Goal: Use online tool/utility

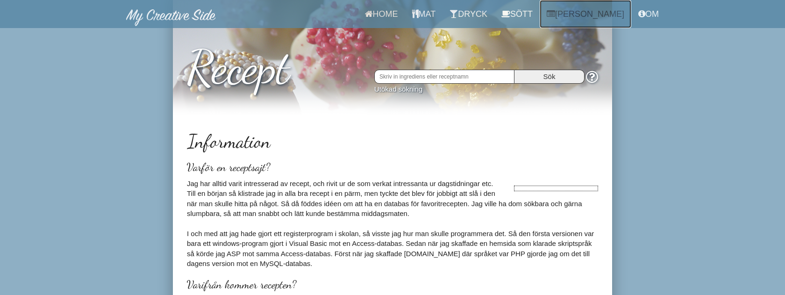
click at [598, 16] on link "[PERSON_NAME]" at bounding box center [586, 14] width 92 height 28
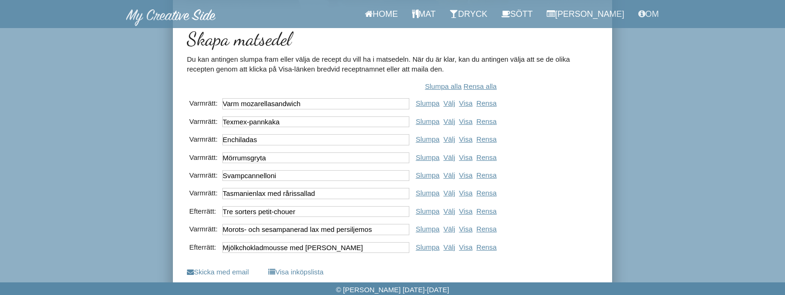
scroll to position [103, 0]
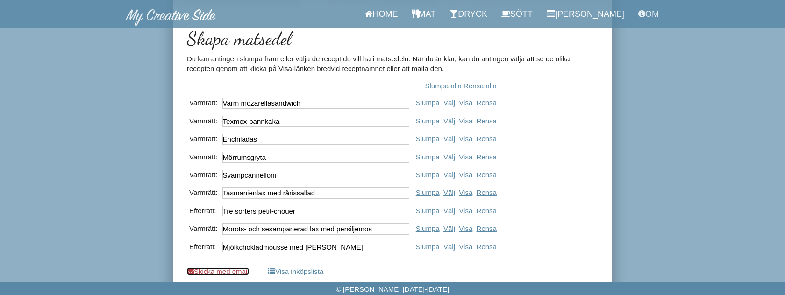
click at [244, 271] on link "Skicka med email" at bounding box center [218, 271] width 62 height 8
click at [217, 270] on link "Skicka med email" at bounding box center [218, 271] width 62 height 8
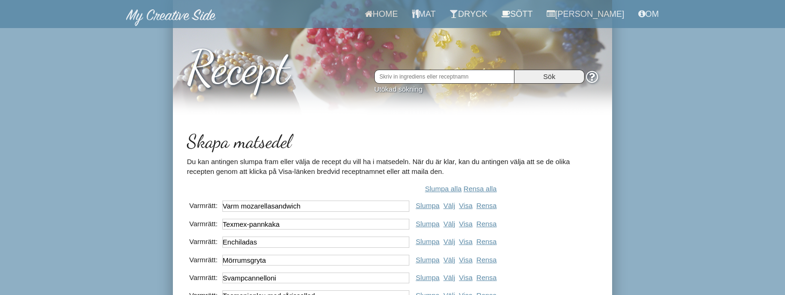
scroll to position [103, 0]
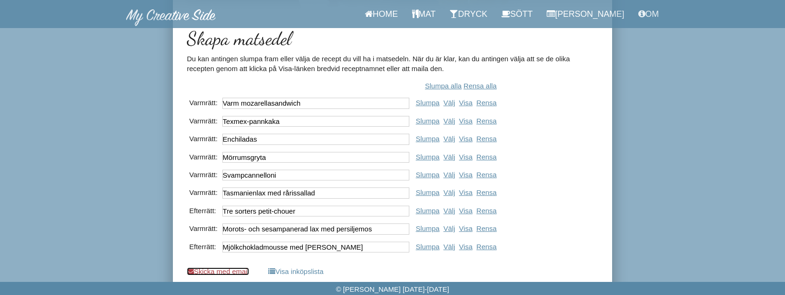
click at [226, 271] on link "Skicka med email" at bounding box center [218, 271] width 62 height 8
click at [210, 269] on link "Skicka med email" at bounding box center [218, 271] width 62 height 8
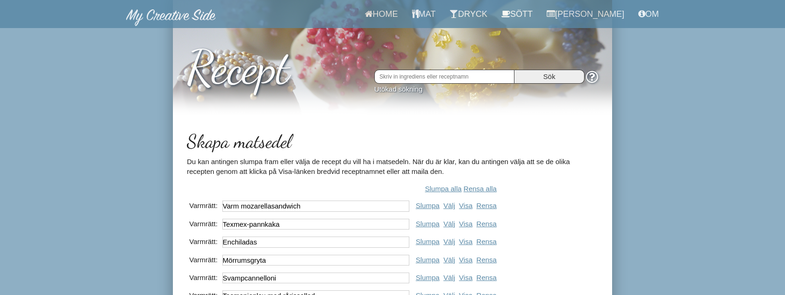
scroll to position [103, 0]
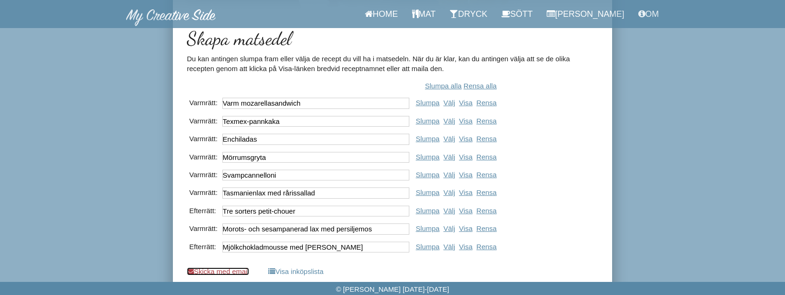
click at [230, 272] on link "Skicka med email" at bounding box center [218, 271] width 62 height 8
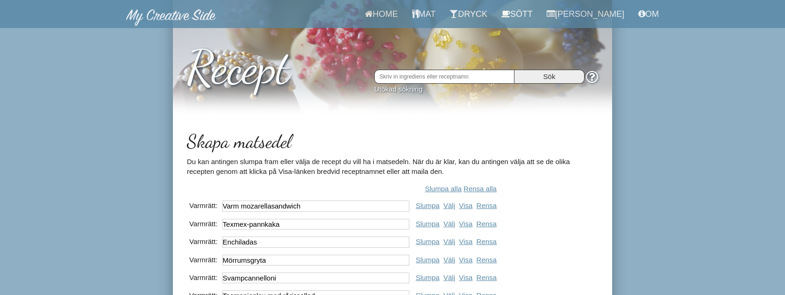
scroll to position [103, 0]
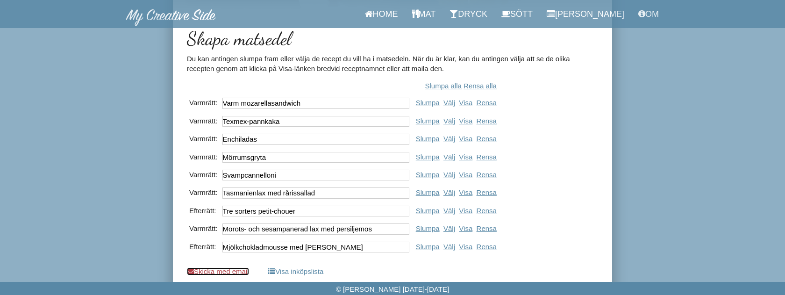
click at [226, 268] on link "Skicka med email" at bounding box center [218, 271] width 62 height 8
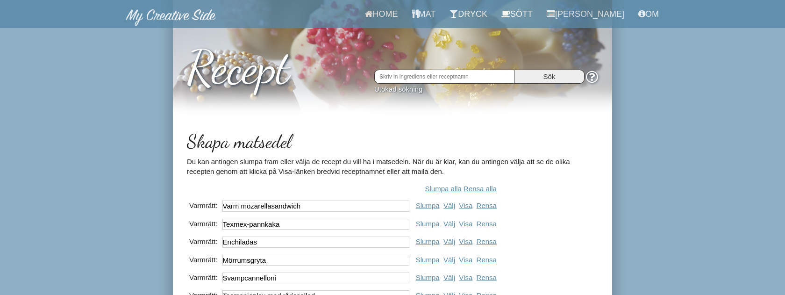
scroll to position [103, 0]
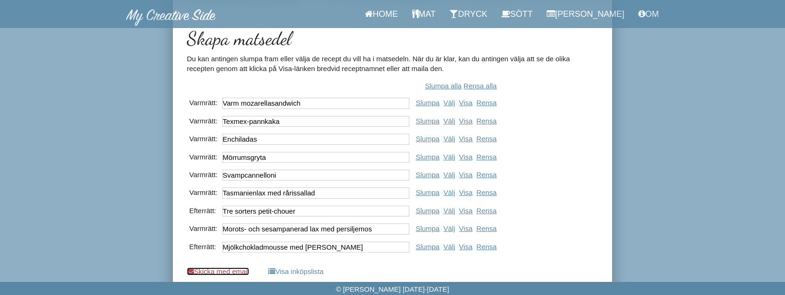
click at [248, 272] on link "Skicka med email" at bounding box center [218, 271] width 62 height 8
click at [215, 269] on link "Skicka med email" at bounding box center [218, 271] width 62 height 8
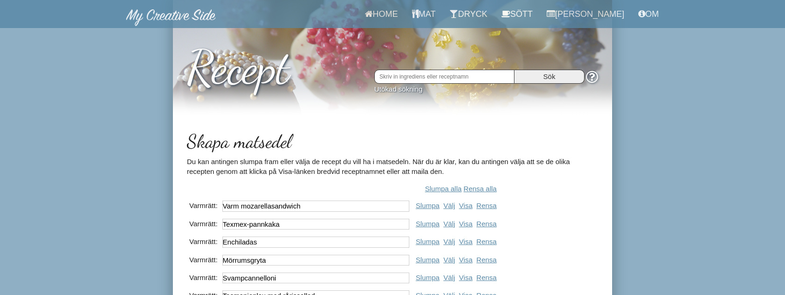
scroll to position [103, 0]
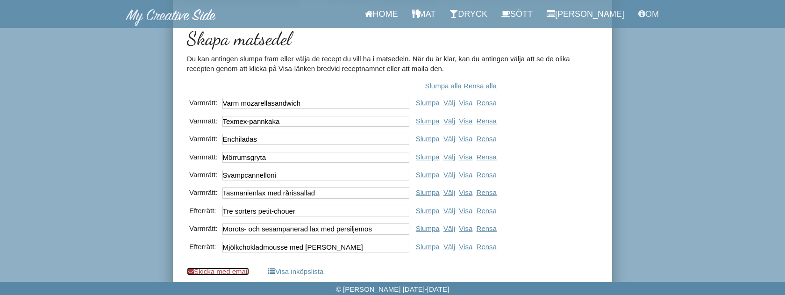
click at [233, 273] on link "Skicka med email" at bounding box center [218, 271] width 62 height 8
